Goal: Check status: Check status

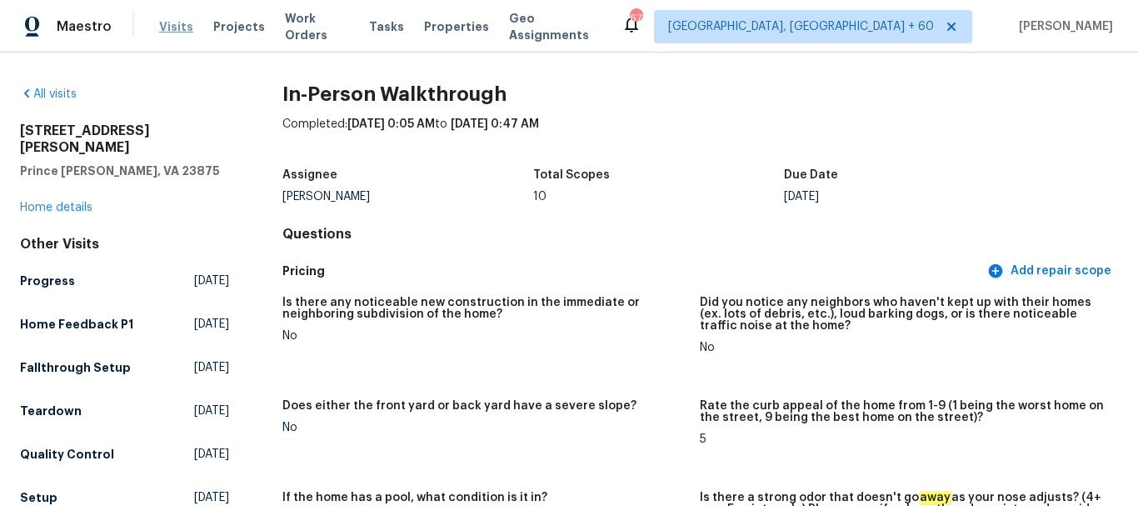
click at [182, 29] on span "Visits" at bounding box center [176, 26] width 34 height 17
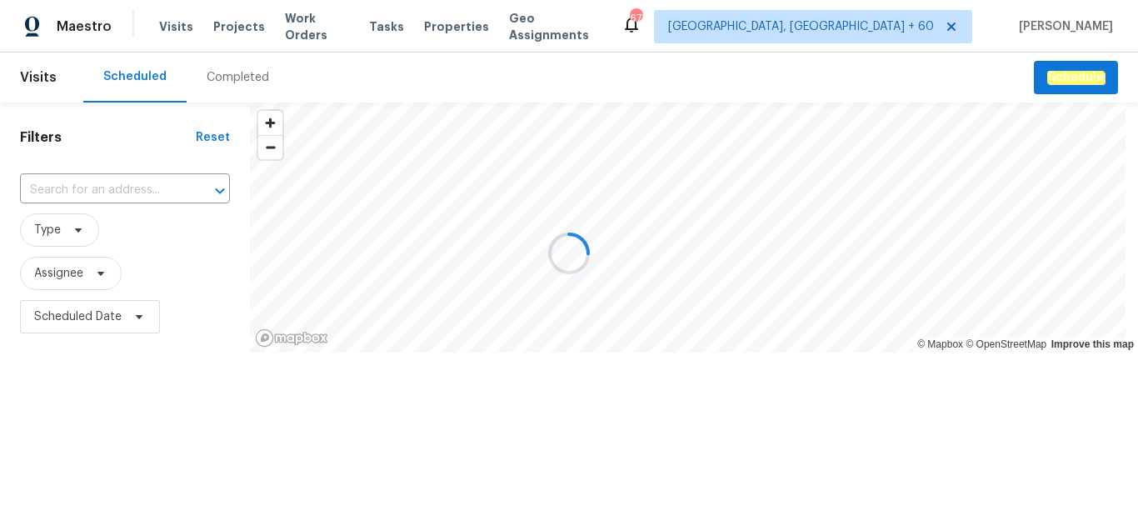
click at [235, 63] on div "Completed" at bounding box center [238, 77] width 102 height 50
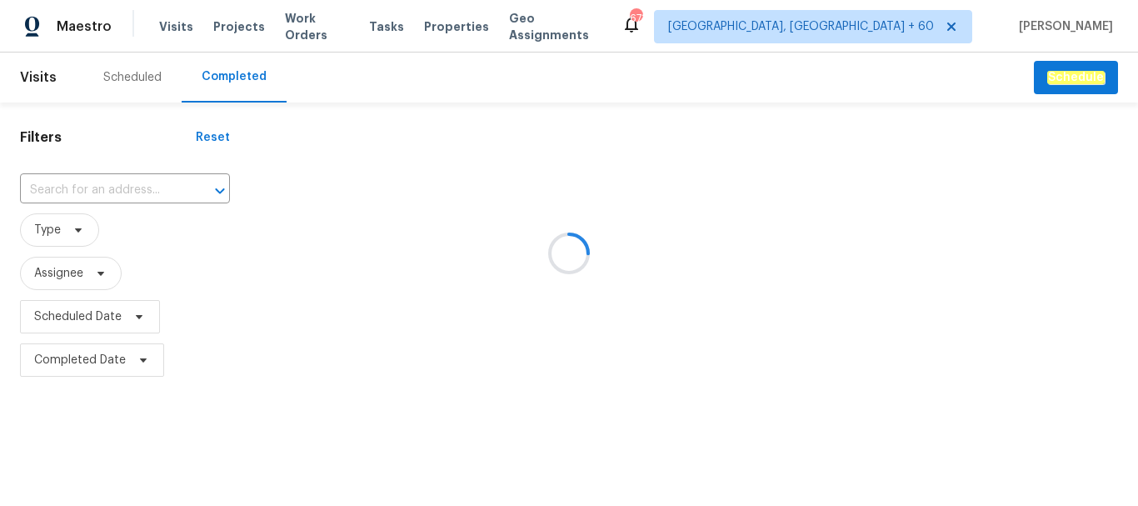
click at [238, 76] on div at bounding box center [569, 253] width 1138 height 506
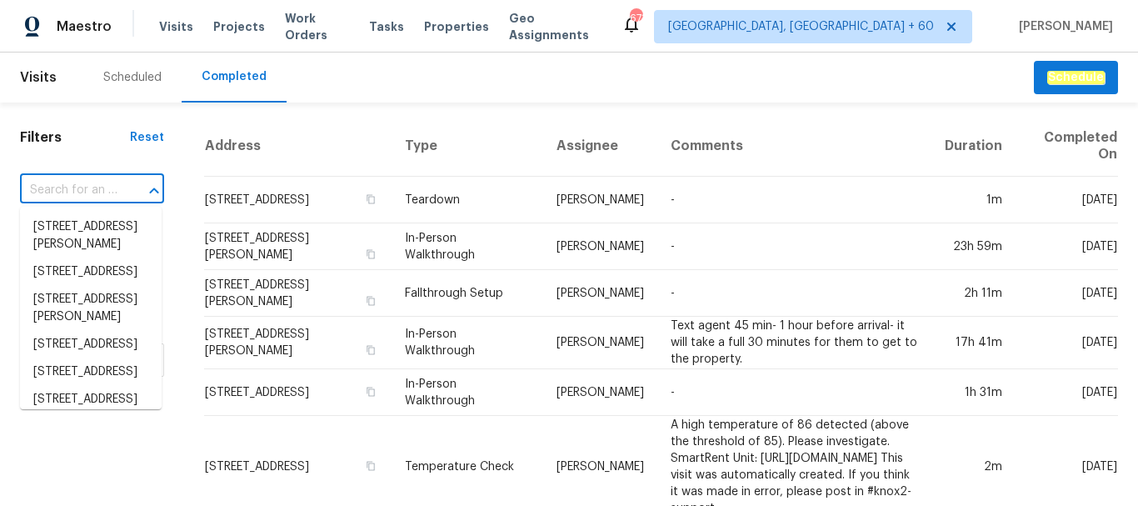
click at [51, 185] on input "text" at bounding box center [68, 190] width 97 height 26
paste input "[STREET_ADDRESS]"
type input "[STREET_ADDRESS]"
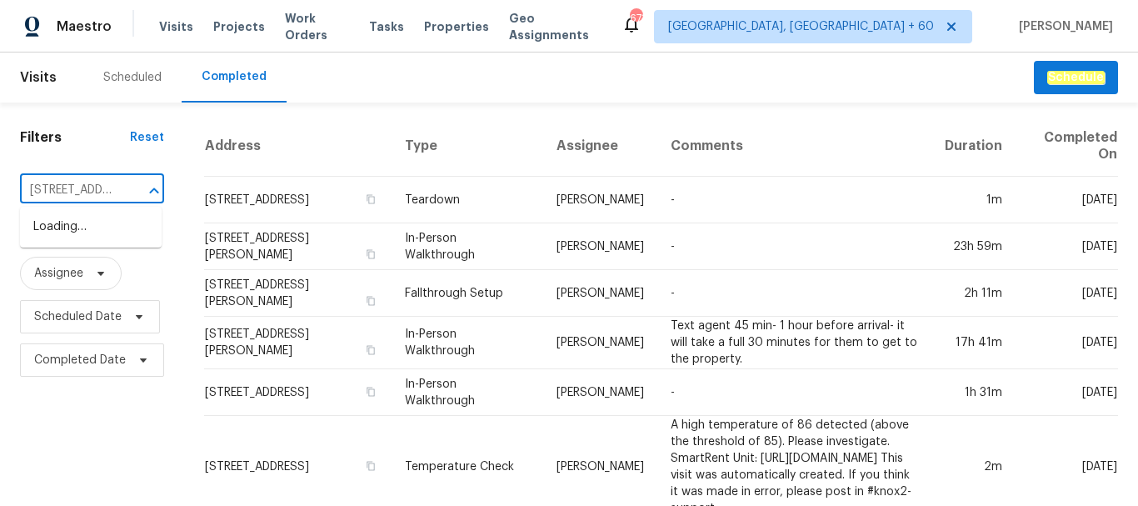
scroll to position [0, 108]
click at [63, 237] on li "[STREET_ADDRESS]" at bounding box center [91, 226] width 142 height 27
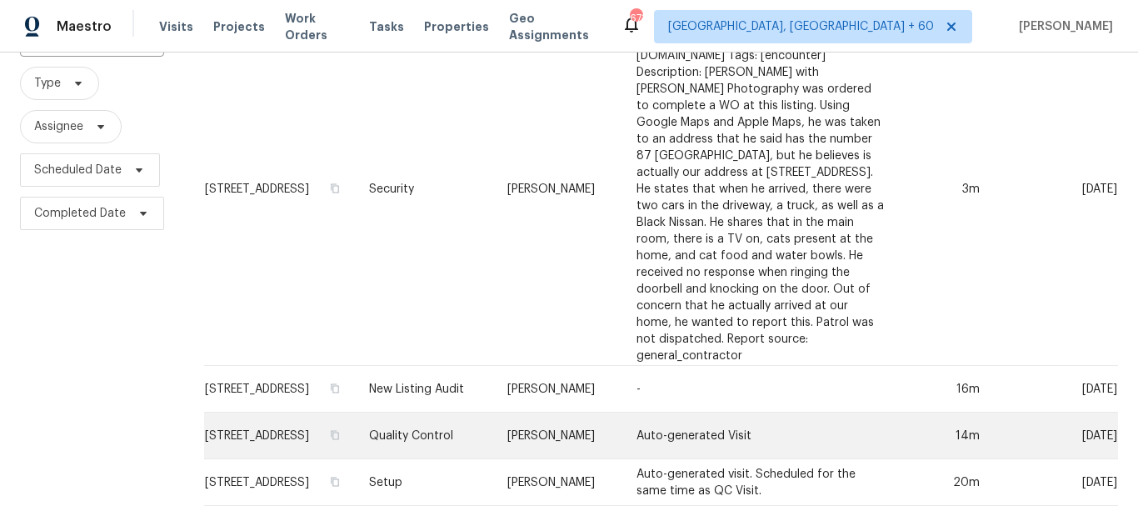
scroll to position [266, 0]
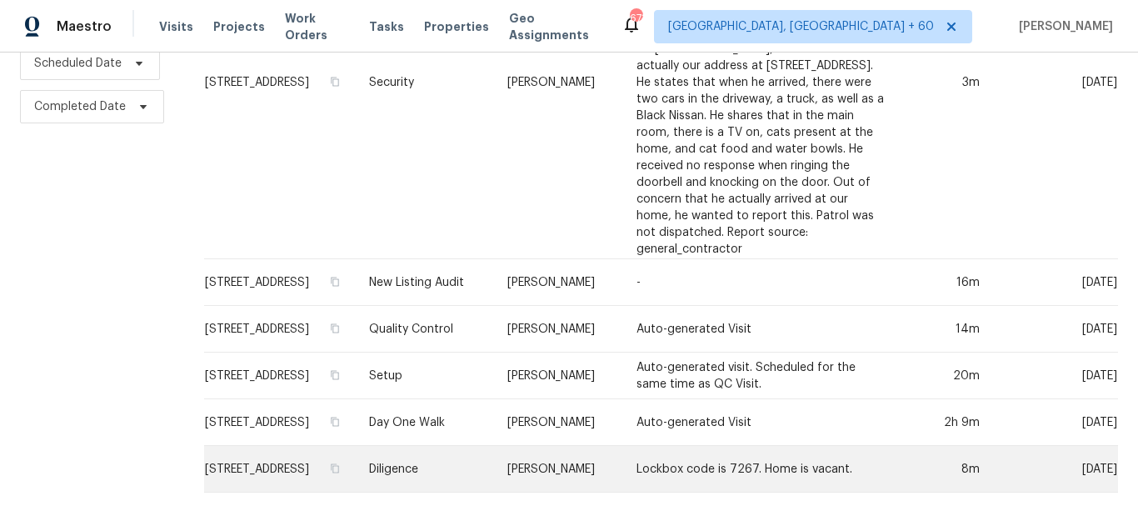
click at [430, 453] on td "Diligence" at bounding box center [425, 469] width 138 height 47
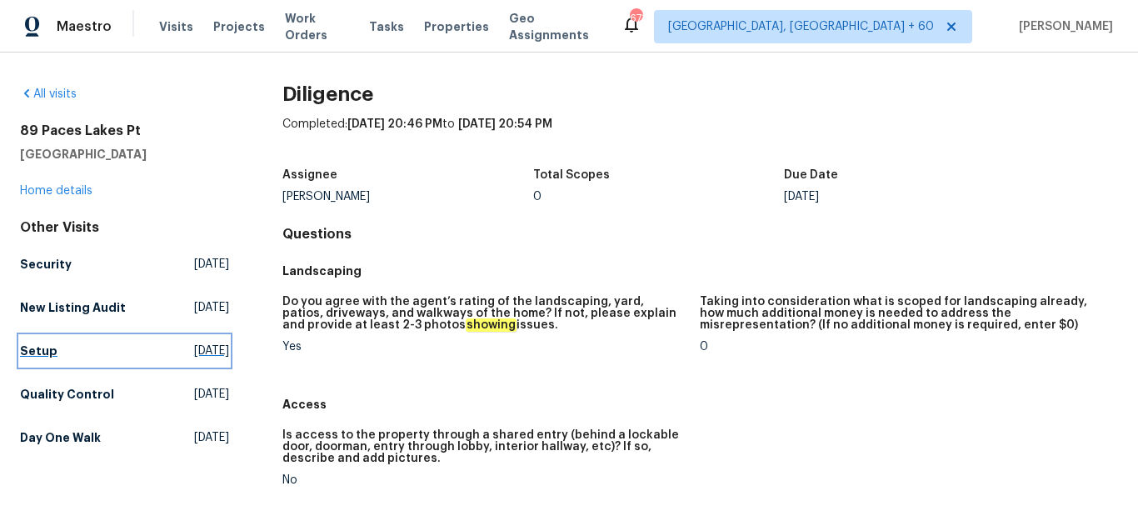
click at [42, 348] on h5 "Setup" at bounding box center [38, 350] width 37 height 17
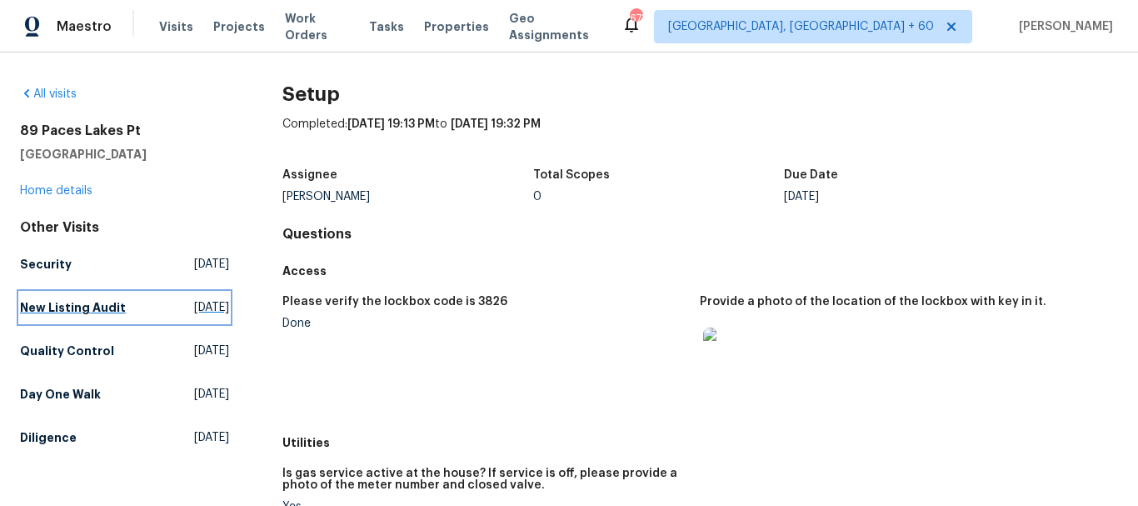
click at [93, 300] on h5 "New Listing Audit" at bounding box center [73, 307] width 106 height 17
